Goal: Task Accomplishment & Management: Complete application form

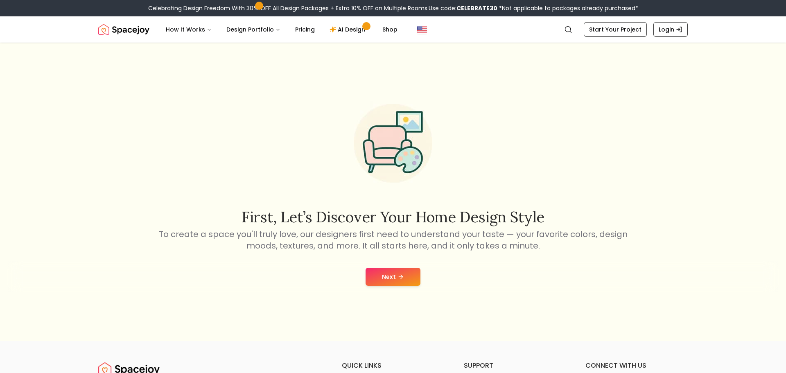
click at [379, 270] on button "Next" at bounding box center [393, 277] width 55 height 18
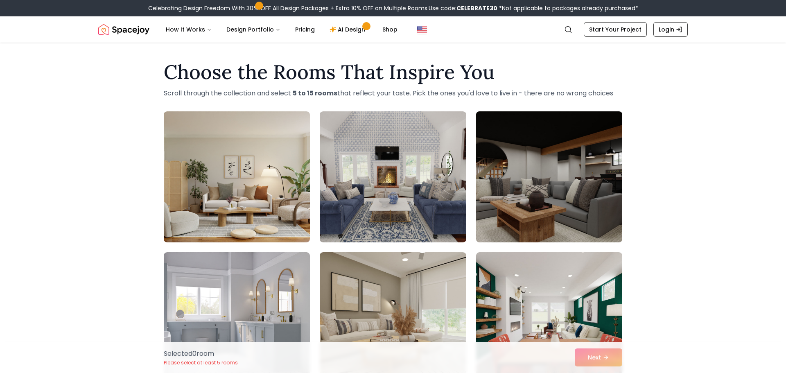
click at [489, 159] on img at bounding box center [548, 177] width 153 height 138
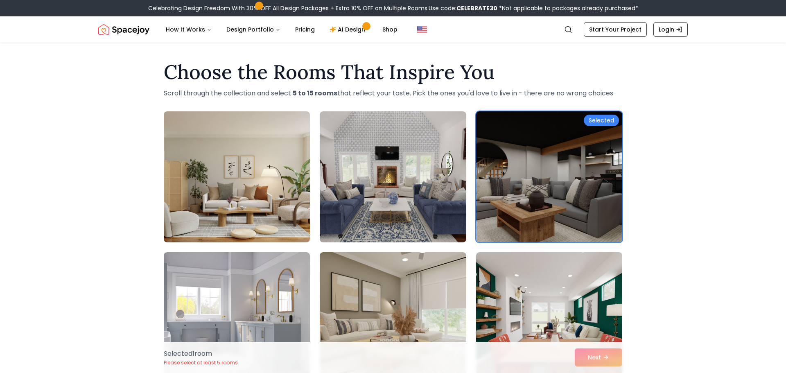
click at [588, 119] on div "Selected" at bounding box center [601, 120] width 35 height 11
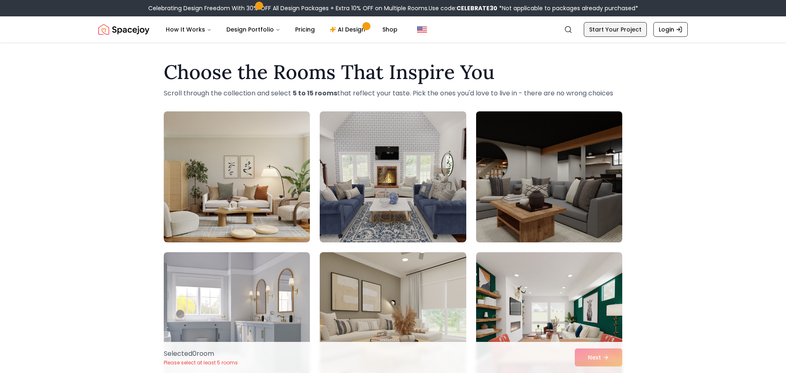
click at [606, 29] on link "Start Your Project" at bounding box center [615, 29] width 63 height 15
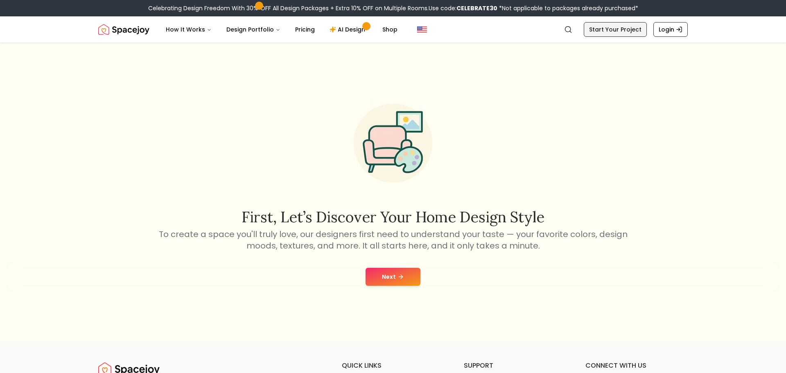
click at [607, 32] on link "Start Your Project" at bounding box center [615, 29] width 63 height 15
click at [387, 270] on button "Next" at bounding box center [393, 277] width 55 height 18
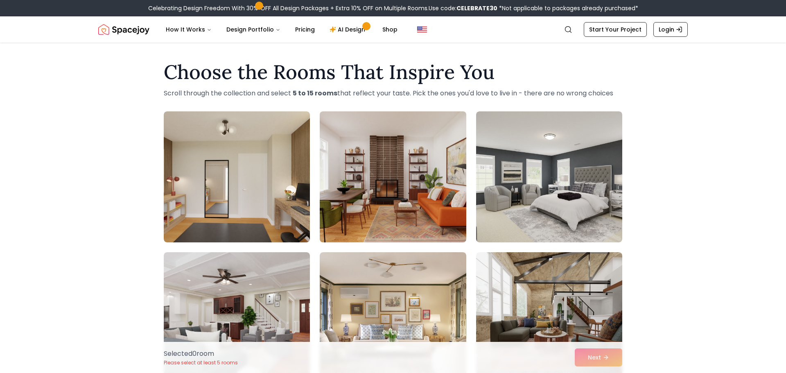
click at [421, 166] on img at bounding box center [392, 177] width 153 height 138
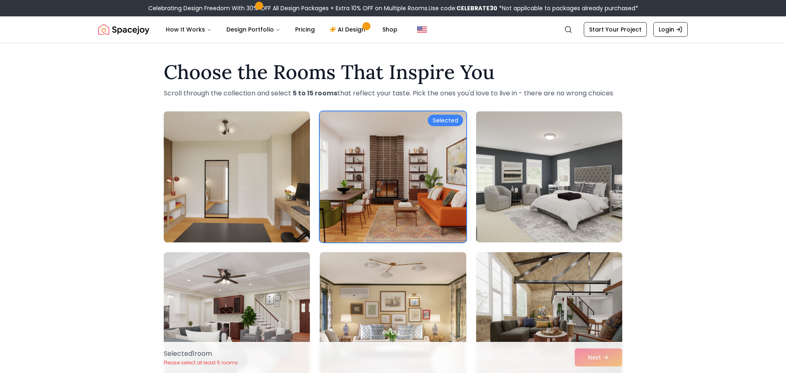
click at [442, 120] on div "Selected" at bounding box center [445, 120] width 35 height 11
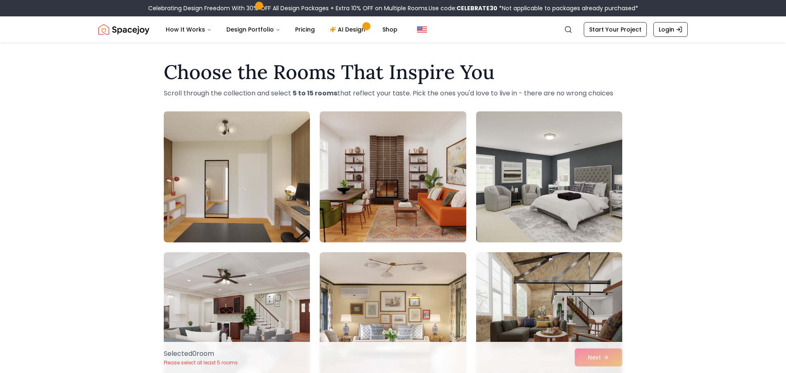
click at [377, 157] on img at bounding box center [392, 177] width 153 height 138
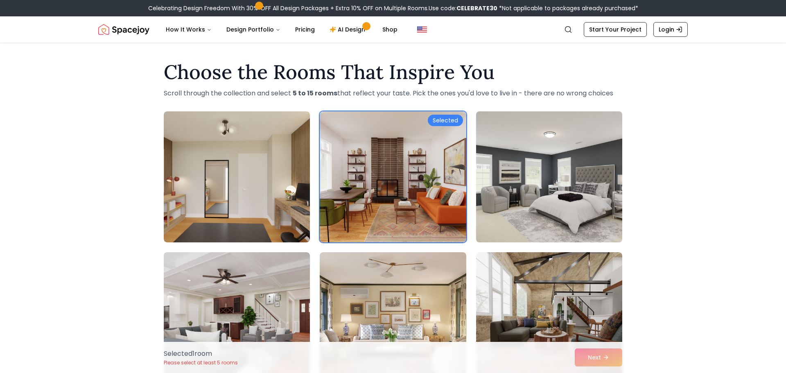
click at [520, 154] on img at bounding box center [548, 177] width 153 height 138
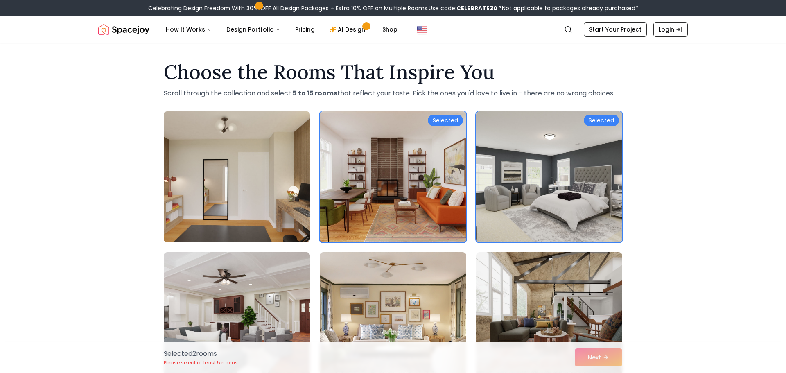
click at [267, 144] on img at bounding box center [236, 177] width 153 height 138
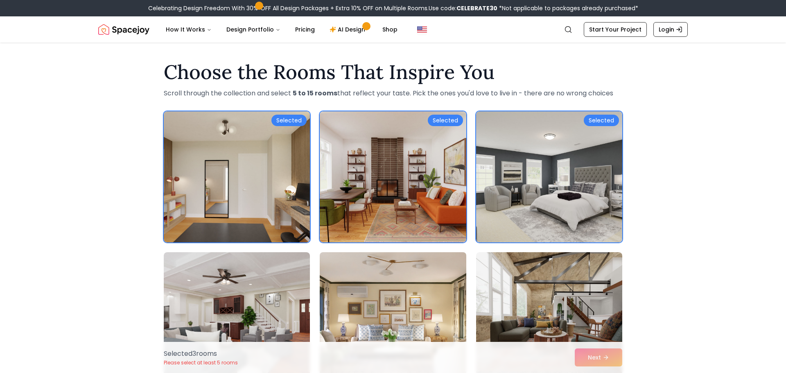
click at [359, 262] on img at bounding box center [392, 318] width 153 height 138
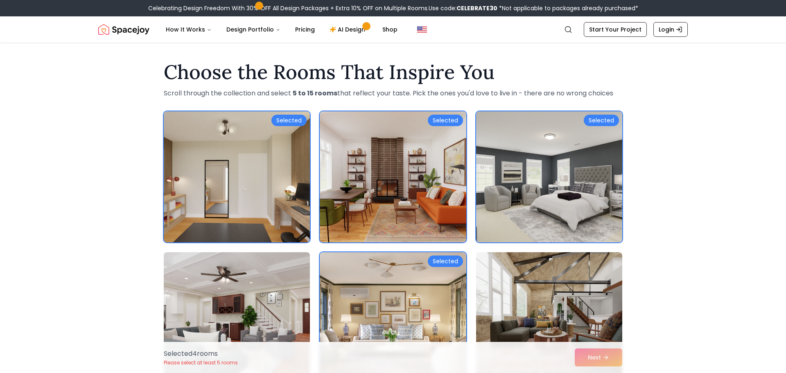
click at [298, 272] on img at bounding box center [236, 318] width 153 height 138
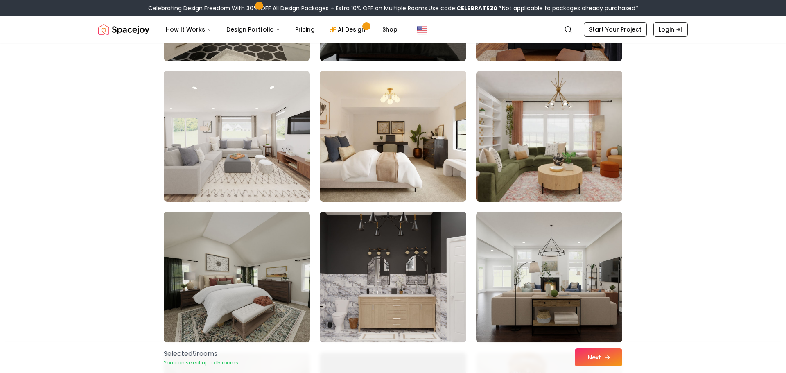
click at [610, 363] on button "Next" at bounding box center [598, 357] width 47 height 18
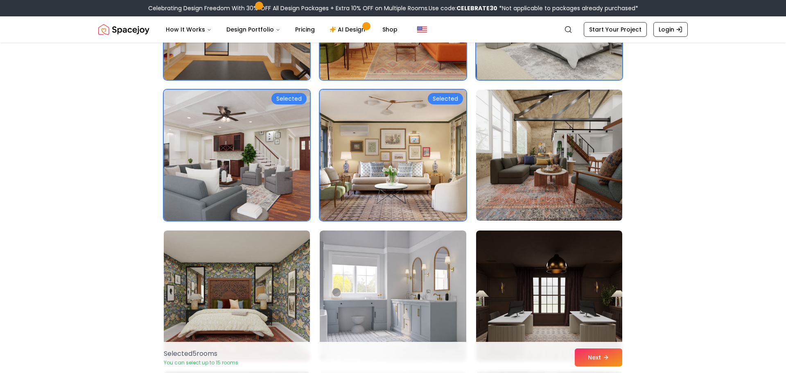
scroll to position [124, 0]
